Goal: Navigation & Orientation: Go to known website

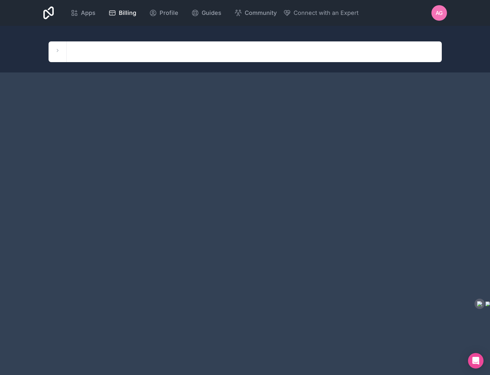
click at [85, 15] on span "Apps" at bounding box center [88, 12] width 15 height 9
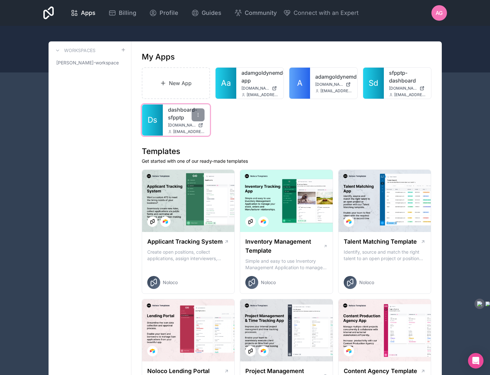
click at [178, 110] on link "dashboard-sfpptp" at bounding box center [186, 114] width 37 height 16
click at [158, 119] on link "Ds" at bounding box center [152, 120] width 21 height 31
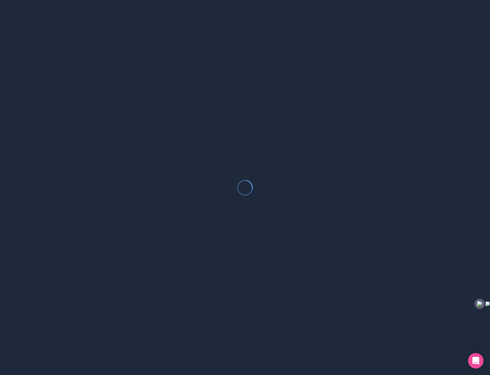
click at [158, 119] on div at bounding box center [245, 187] width 490 height 375
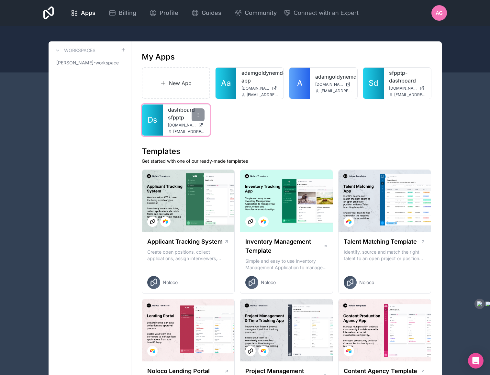
click at [184, 120] on link "dashboard-sfpptp" at bounding box center [186, 114] width 37 height 16
